Goal: Check status: Check status

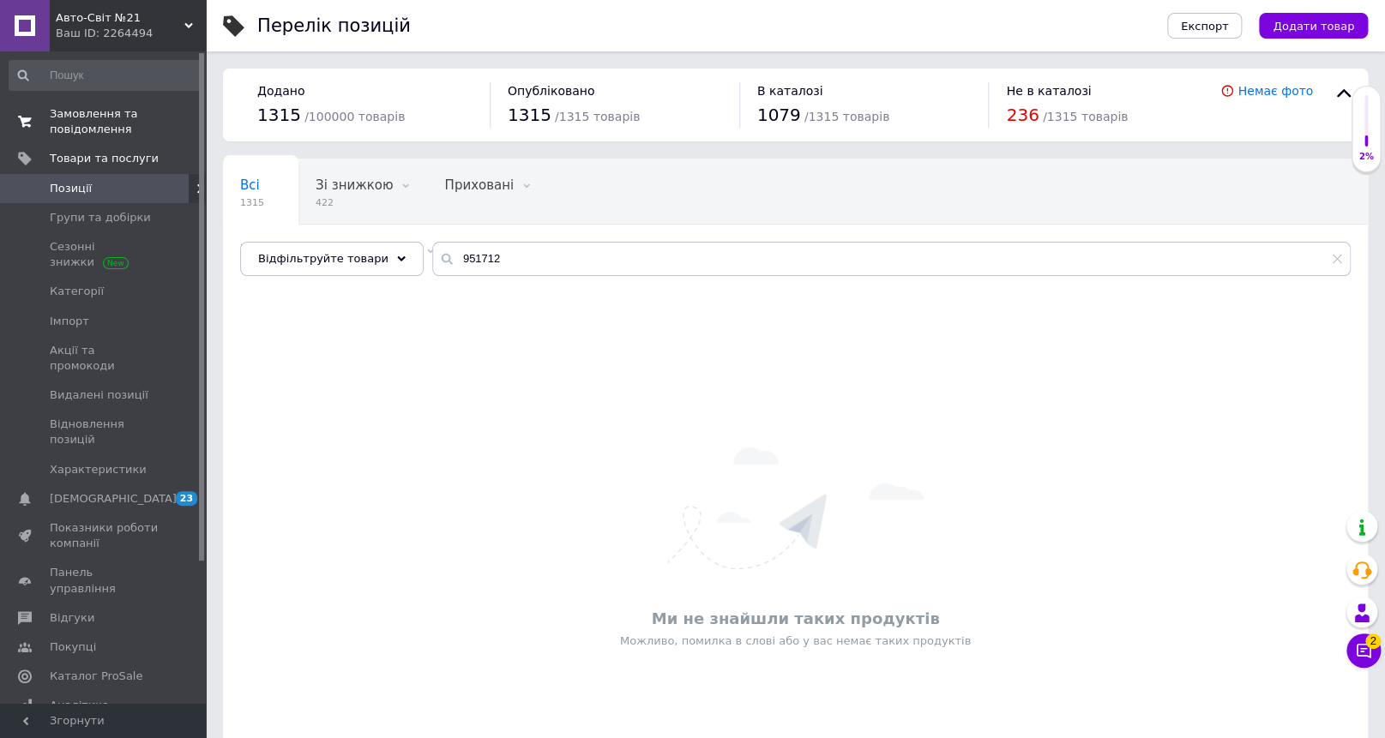
click at [85, 125] on span "Замовлення та повідомлення" at bounding box center [104, 121] width 109 height 31
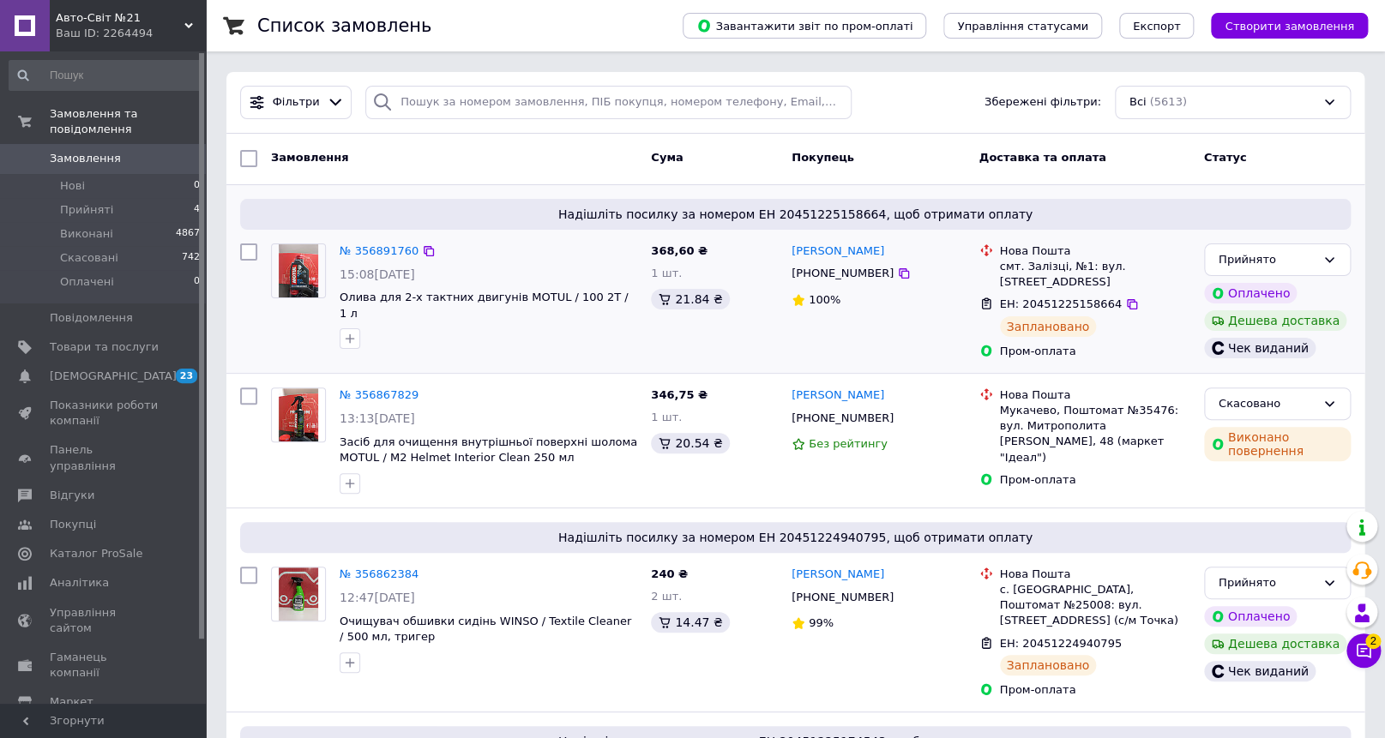
drag, startPoint x: 377, startPoint y: 390, endPoint x: 404, endPoint y: 385, distance: 27.1
click at [378, 366] on div "№ 356891760 15:08[DATE] Олива для 2-х тактних двигунів MOTUL / 100 2T / 1 л" at bounding box center [454, 301] width 380 height 129
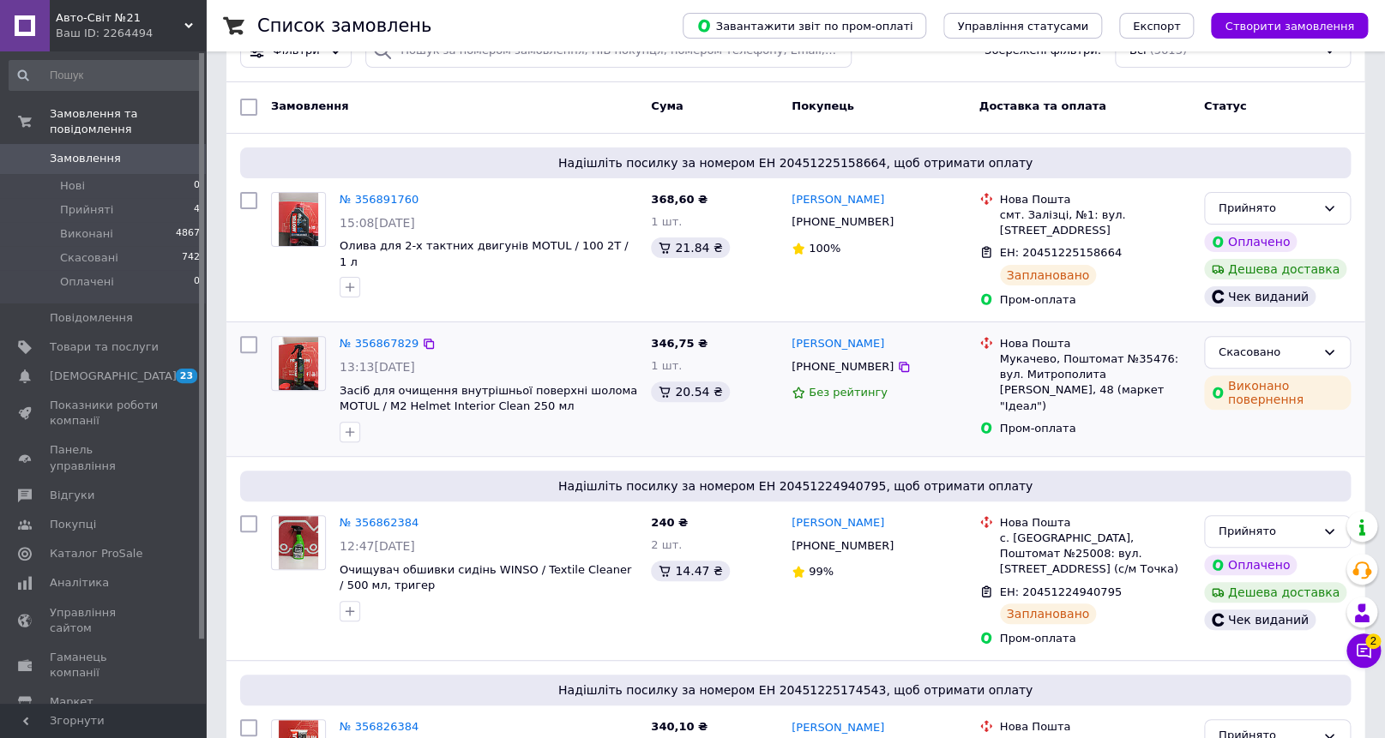
scroll to position [311, 0]
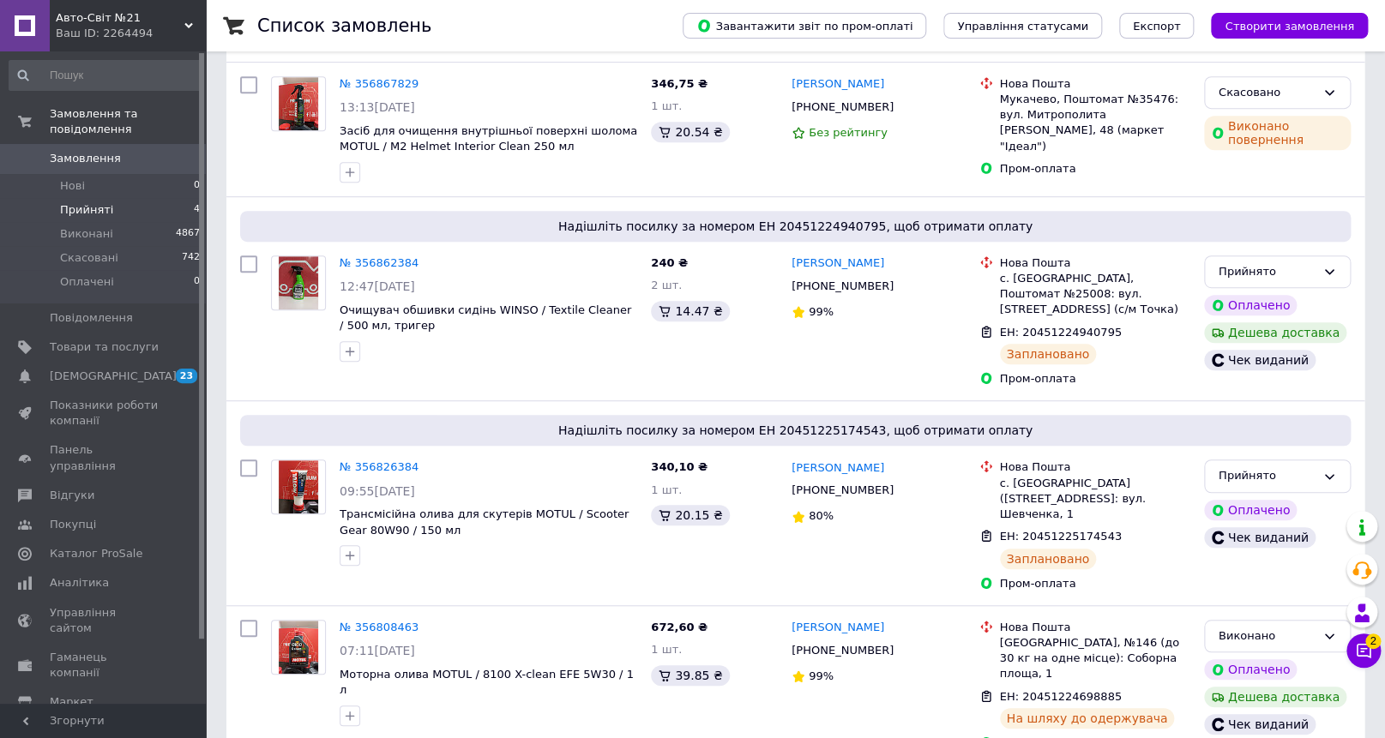
drag, startPoint x: 106, startPoint y: 199, endPoint x: 78, endPoint y: 213, distance: 31.5
click at [90, 205] on ul "Нові 0 Прийняті 4 Виконані 4867 Скасовані 742 Оплачені 0" at bounding box center [105, 238] width 210 height 129
click at [78, 213] on span "Прийняті" at bounding box center [86, 209] width 53 height 15
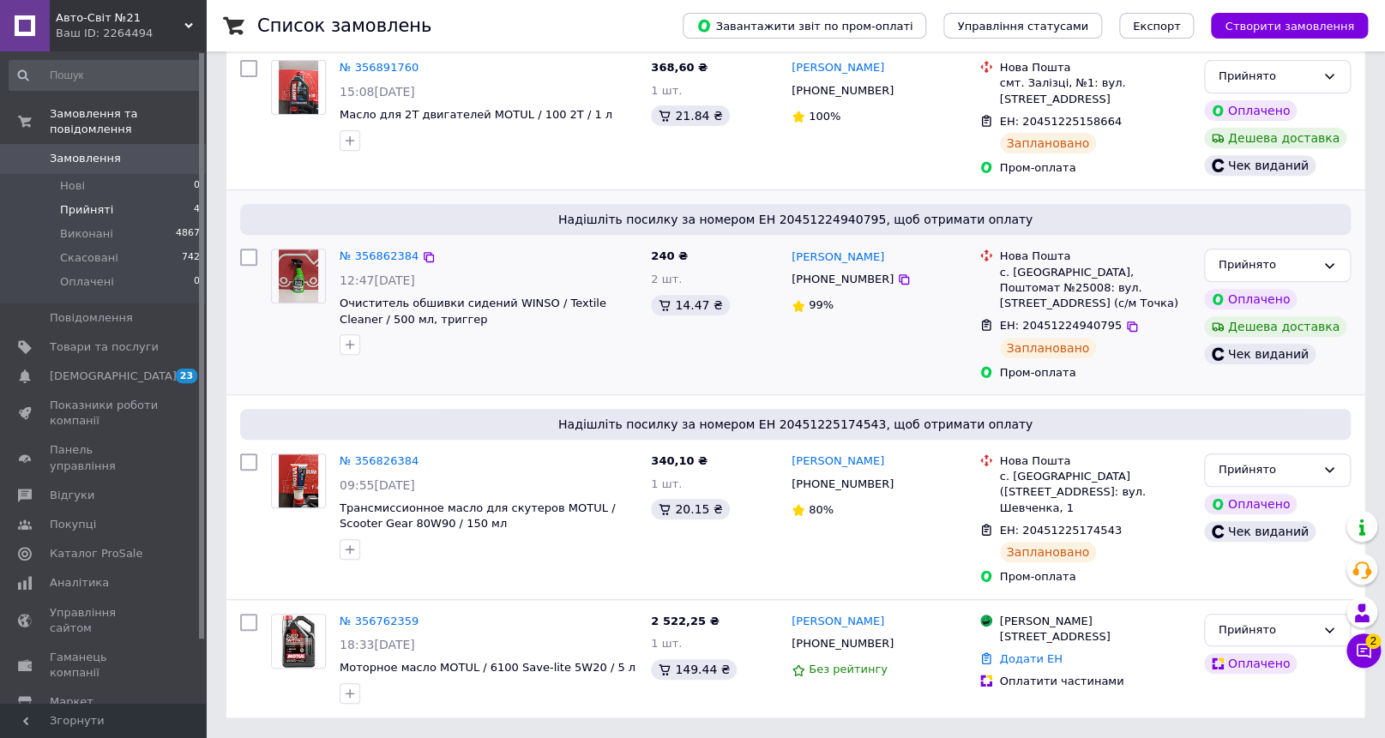
scroll to position [15, 0]
